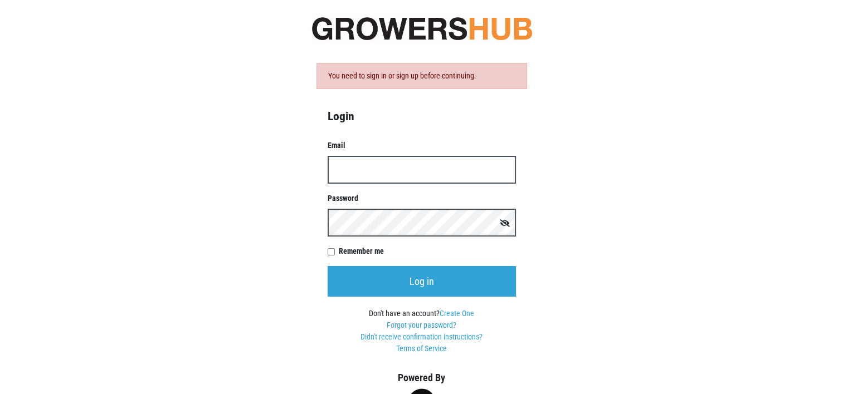
click at [348, 173] on input "Email" at bounding box center [421, 170] width 188 height 28
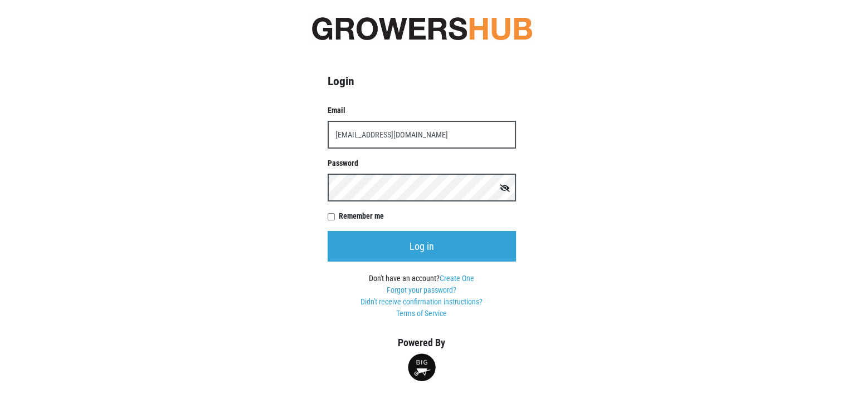
type input "kcfcaac@taconic.net"
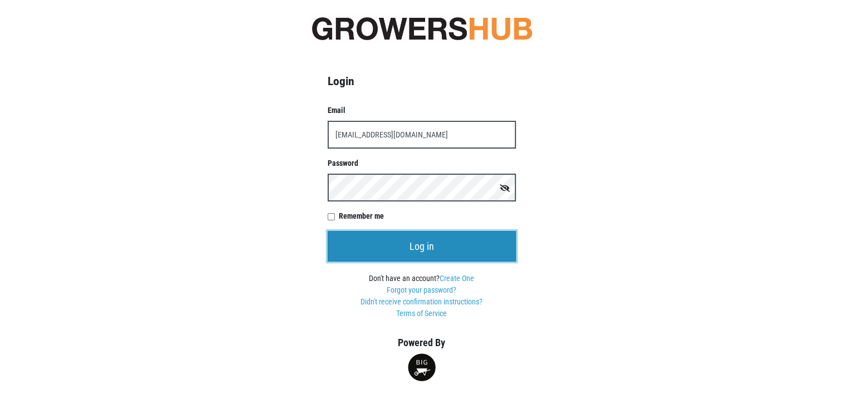
click at [430, 242] on input "Log in" at bounding box center [421, 246] width 188 height 31
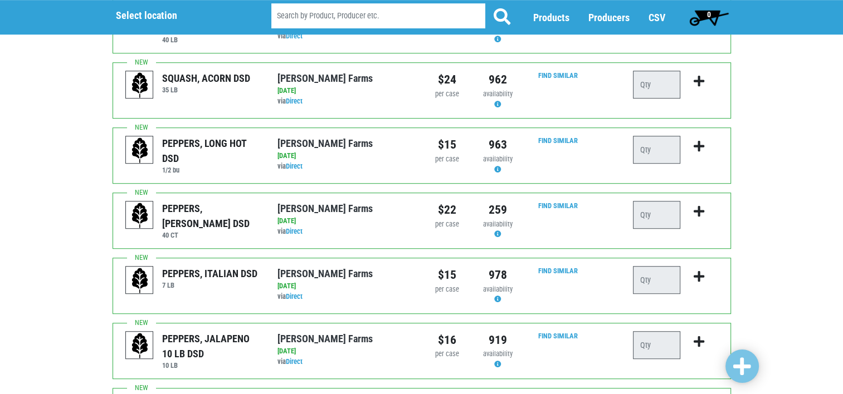
scroll to position [711, 0]
click at [608, 16] on span "Producers" at bounding box center [608, 18] width 41 height 12
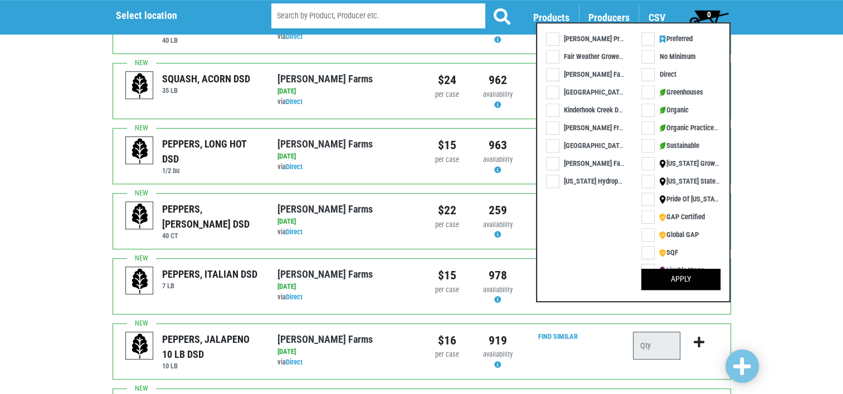
click at [551, 111] on label "Kinderhook Creek DSD" at bounding box center [588, 110] width 85 height 12
click at [551, 111] on input "Kinderhook Creek DSD" at bounding box center [549, 107] width 7 height 7
checkbox input "true"
click at [681, 282] on button "Apply" at bounding box center [680, 279] width 79 height 21
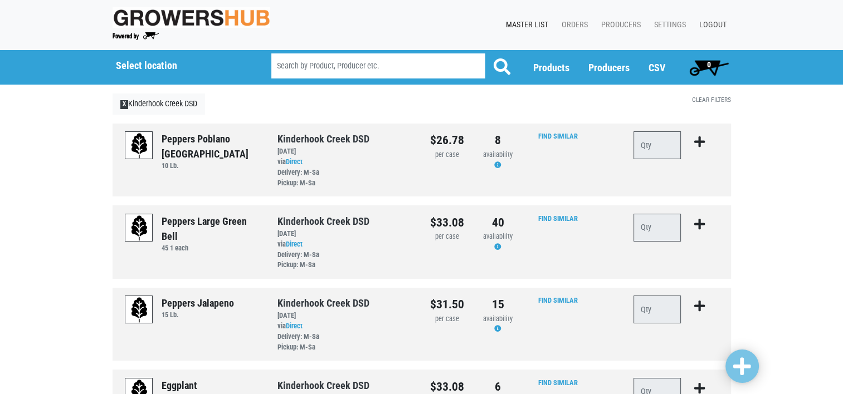
click at [712, 20] on link "Logout" at bounding box center [710, 24] width 41 height 21
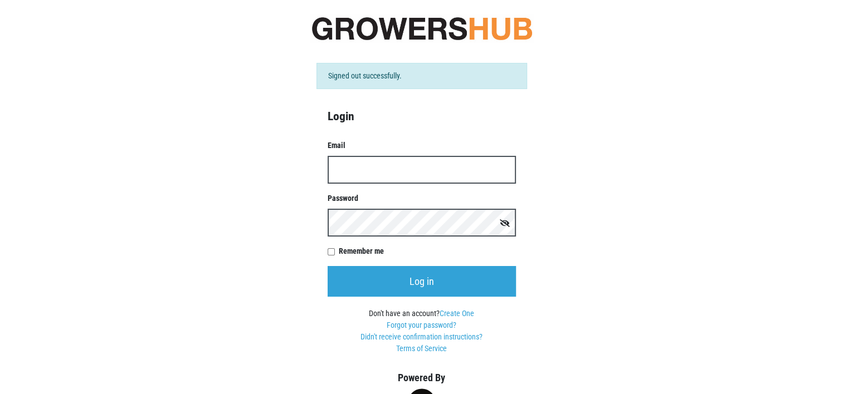
click at [330, 250] on input "Remember me" at bounding box center [330, 251] width 7 height 7
checkbox input "true"
click at [347, 173] on input "Email" at bounding box center [421, 170] width 188 height 28
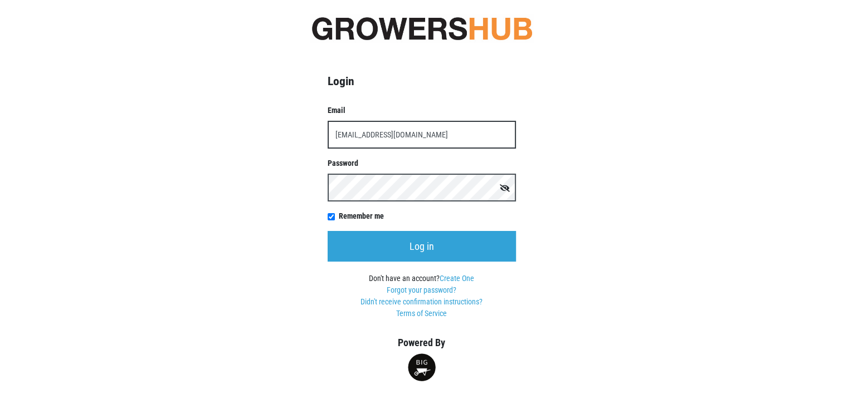
type input "kcfcaac@taconic.net"
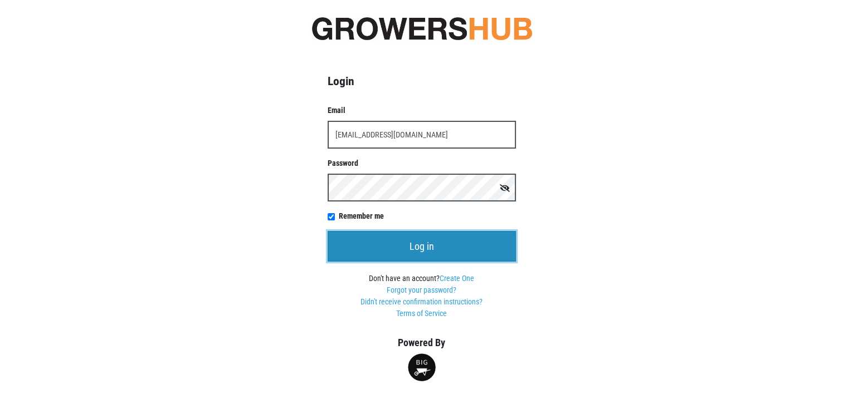
click at [438, 247] on input "Log in" at bounding box center [421, 246] width 188 height 31
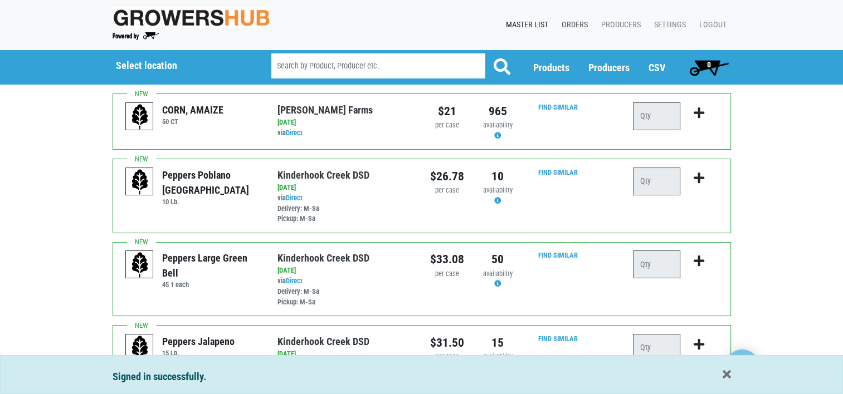
click at [575, 22] on link "Orders" at bounding box center [572, 24] width 40 height 21
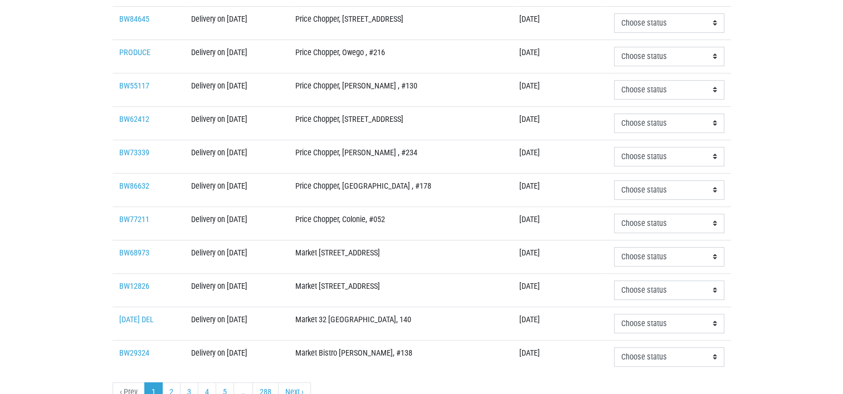
scroll to position [334, 0]
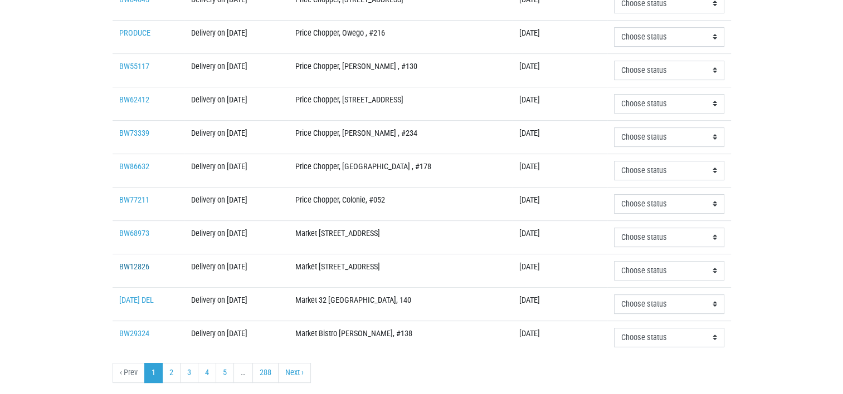
click at [134, 262] on link "BW12826" at bounding box center [134, 266] width 30 height 9
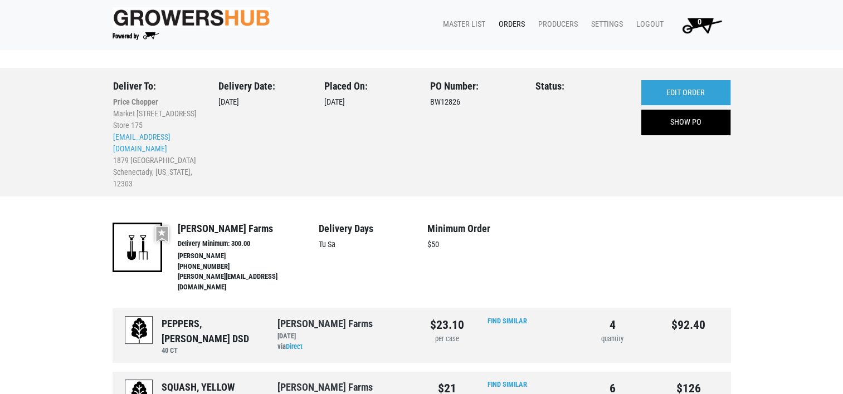
click at [510, 21] on link "Orders" at bounding box center [510, 24] width 40 height 21
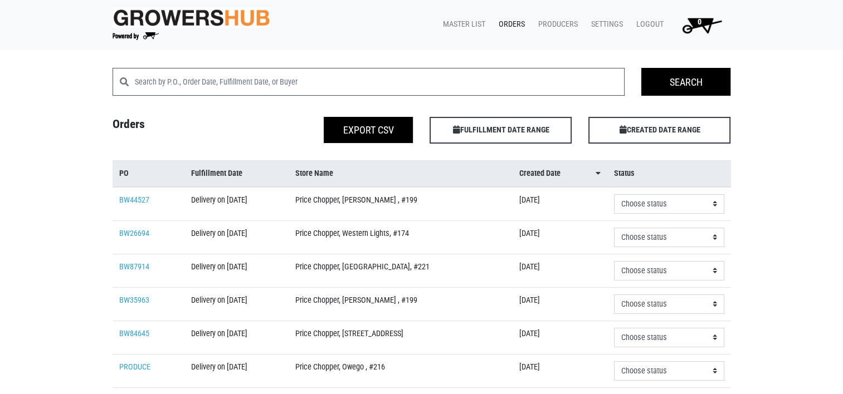
scroll to position [56, 0]
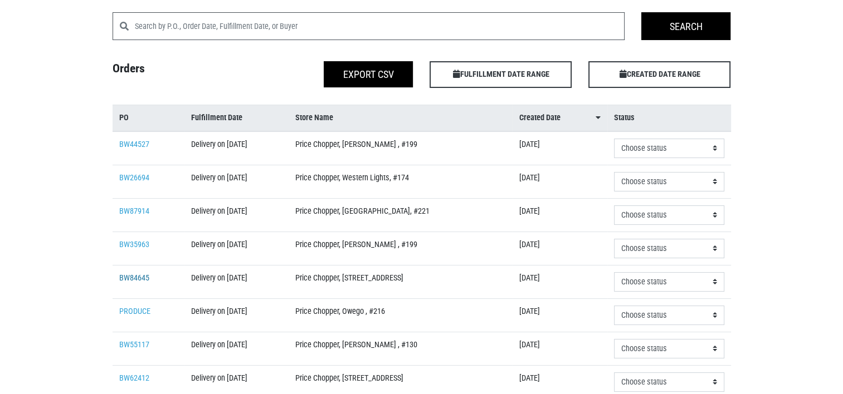
click at [126, 276] on link "BW84645" at bounding box center [134, 277] width 30 height 9
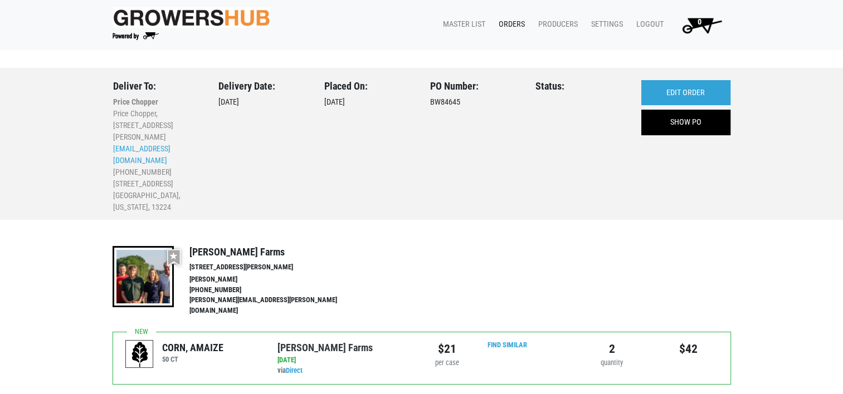
click at [509, 20] on link "Orders" at bounding box center [510, 24] width 40 height 21
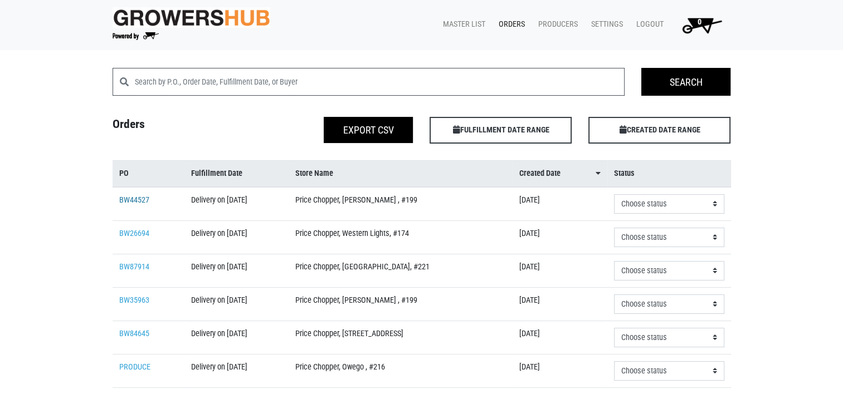
click at [136, 196] on link "BW44527" at bounding box center [134, 199] width 30 height 9
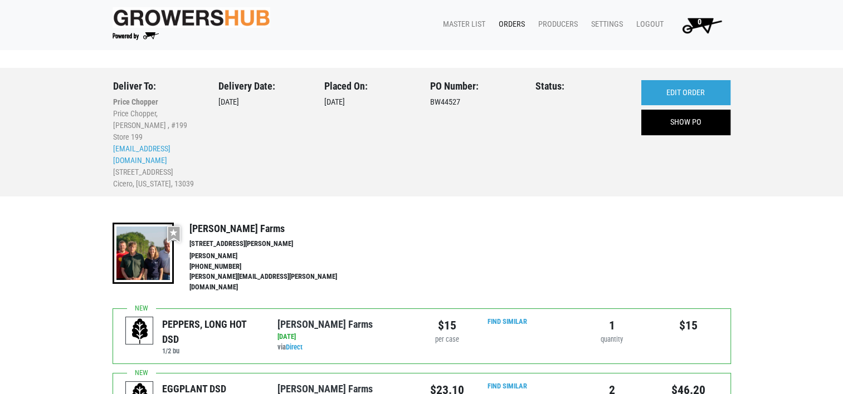
click at [508, 21] on link "Orders" at bounding box center [510, 24] width 40 height 21
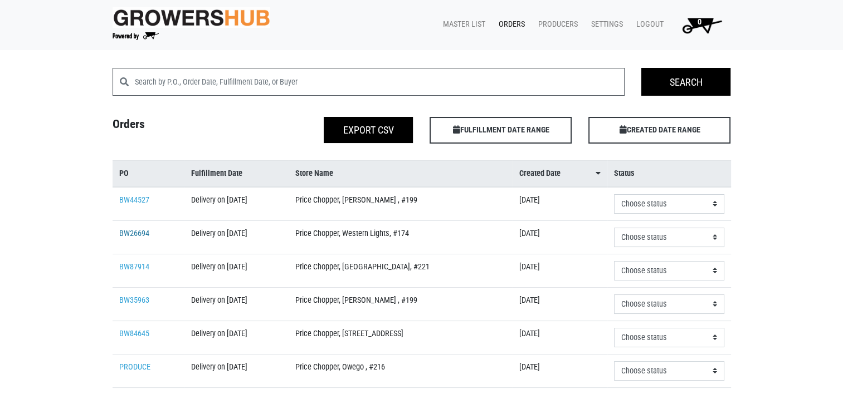
click at [128, 229] on link "BW26694" at bounding box center [134, 233] width 30 height 9
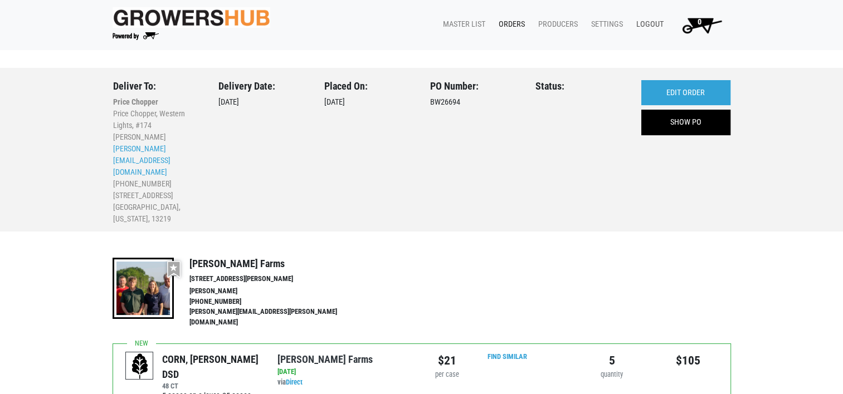
click at [650, 22] on link "Logout" at bounding box center [647, 24] width 41 height 21
